Goal: Download file/media: Download file/media

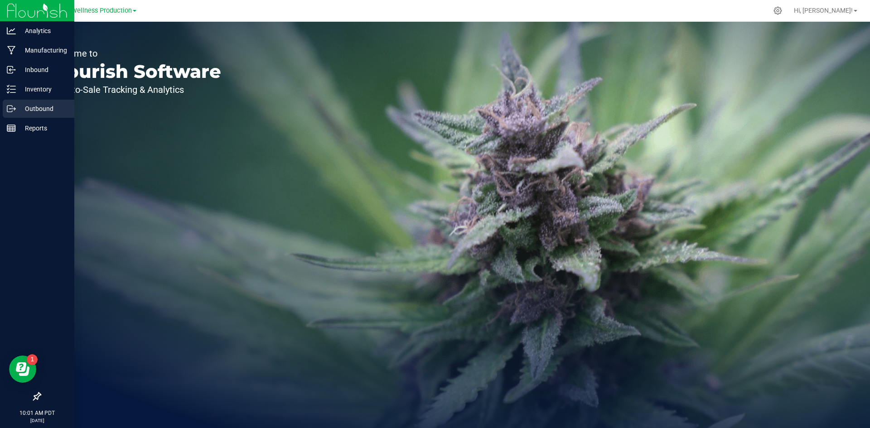
click at [17, 102] on div "Outbound" at bounding box center [39, 109] width 72 height 18
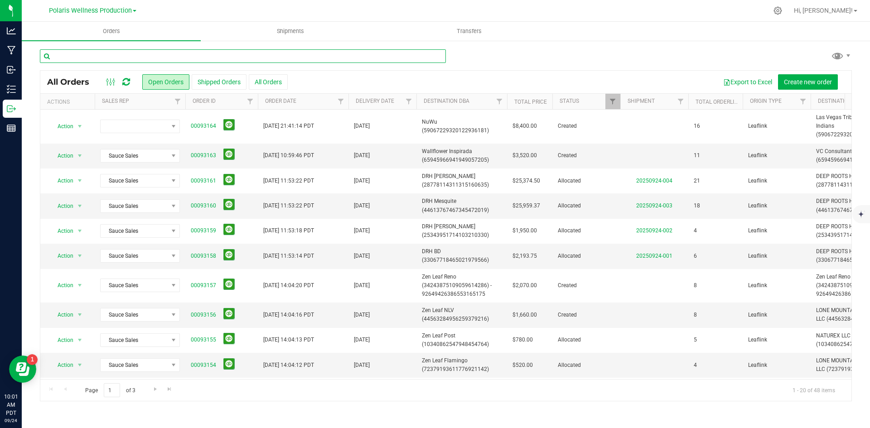
click at [127, 52] on input "text" at bounding box center [243, 56] width 406 height 14
type input "drh"
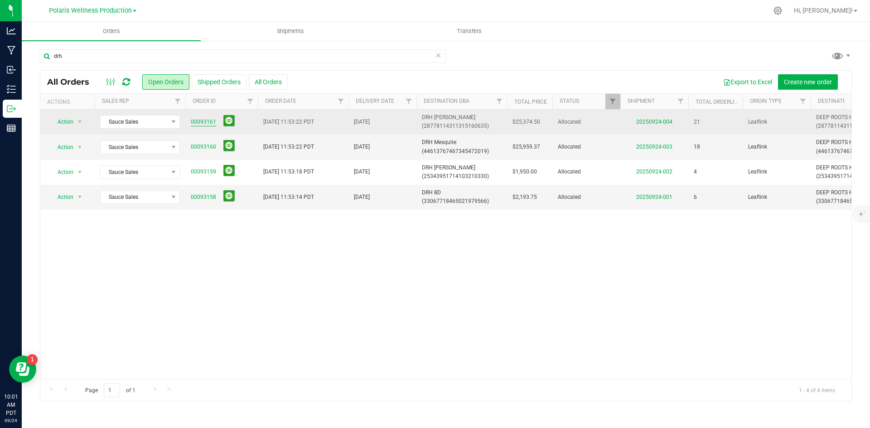
click at [212, 121] on link "00093161" at bounding box center [203, 122] width 25 height 9
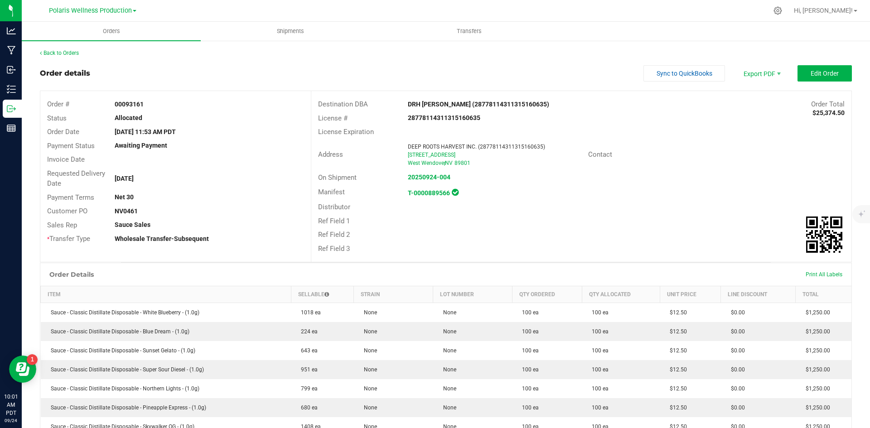
click at [508, 236] on div "Ref Field 2" at bounding box center [581, 235] width 540 height 14
click at [562, 70] on div "Order details Sync to QuickBooks Export PDF Edit Order" at bounding box center [446, 73] width 812 height 16
click at [757, 97] on span "Invoice PDF" at bounding box center [756, 101] width 56 height 13
click at [762, 87] on span "Packing List PDF" at bounding box center [756, 88] width 56 height 13
click at [63, 54] on link "Back to Orders" at bounding box center [59, 53] width 39 height 6
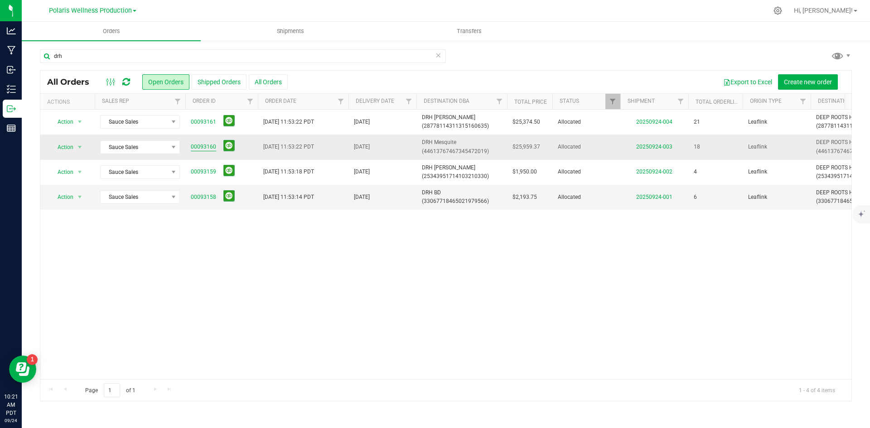
click at [203, 150] on link "00093160" at bounding box center [203, 147] width 25 height 9
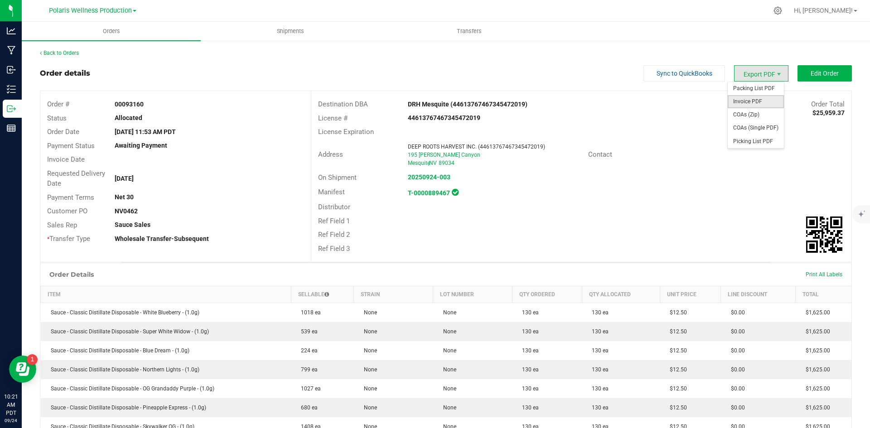
click at [755, 100] on span "Invoice PDF" at bounding box center [756, 101] width 56 height 13
click at [766, 89] on span "Packing List PDF" at bounding box center [756, 88] width 56 height 13
click at [70, 56] on link "Back to Orders" at bounding box center [59, 53] width 39 height 6
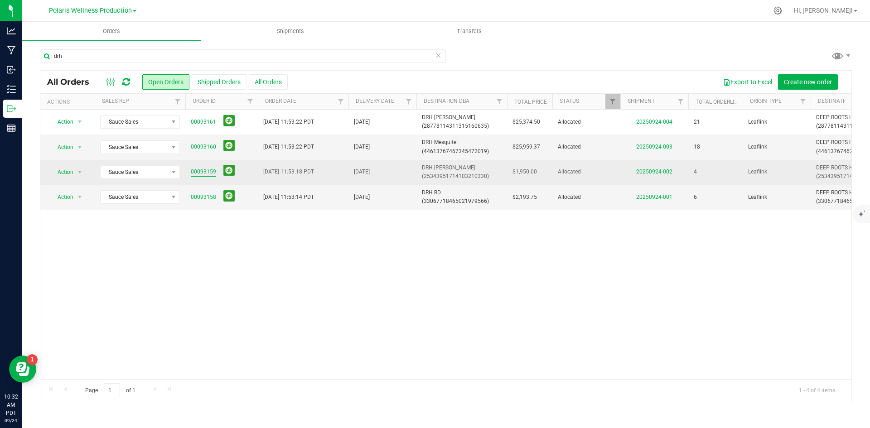
click at [204, 174] on link "00093159" at bounding box center [203, 172] width 25 height 9
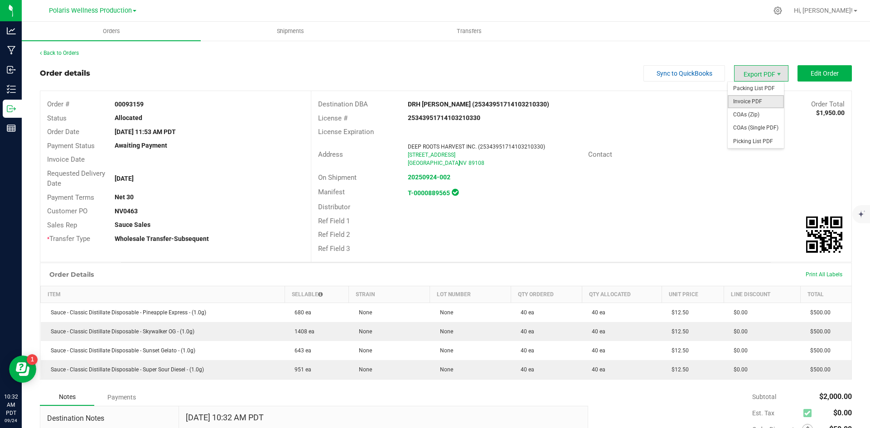
click at [753, 101] on span "Invoice PDF" at bounding box center [756, 101] width 56 height 13
click at [751, 96] on span "Invoice PDF" at bounding box center [756, 101] width 56 height 13
click at [757, 91] on span "Packing List PDF" at bounding box center [756, 88] width 56 height 13
click at [60, 53] on link "Back to Orders" at bounding box center [59, 53] width 39 height 6
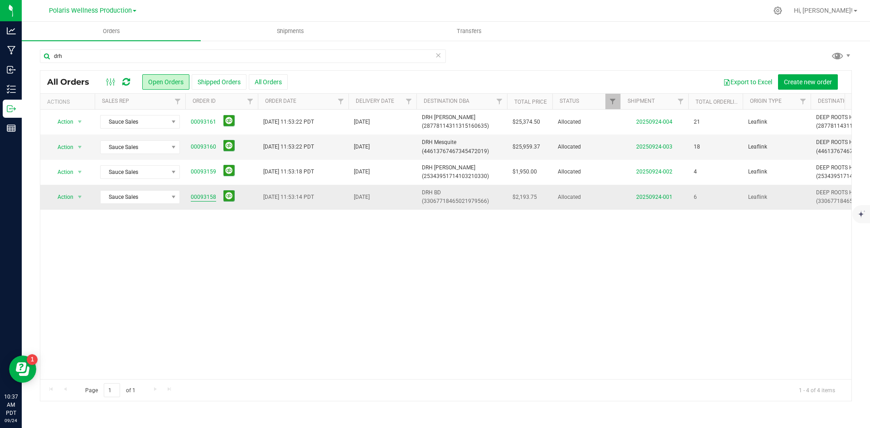
click at [199, 194] on link "00093158" at bounding box center [203, 197] width 25 height 9
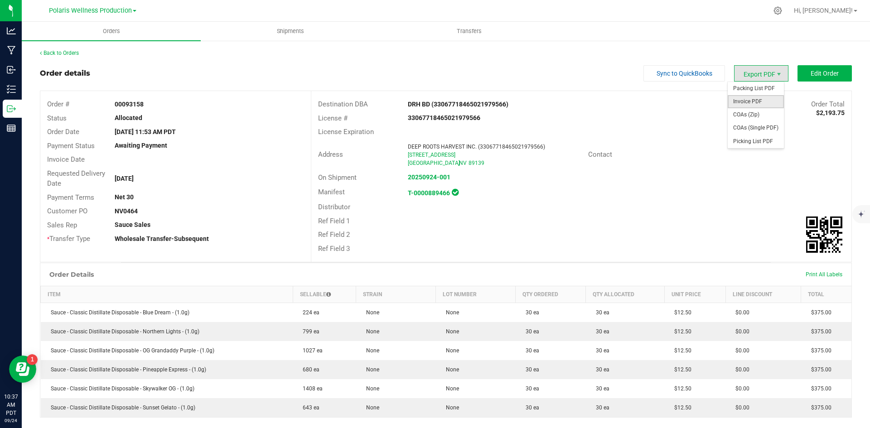
click at [755, 99] on span "Invoice PDF" at bounding box center [756, 101] width 56 height 13
click at [756, 90] on span "Packing List PDF" at bounding box center [756, 88] width 56 height 13
